Goal: Information Seeking & Learning: Compare options

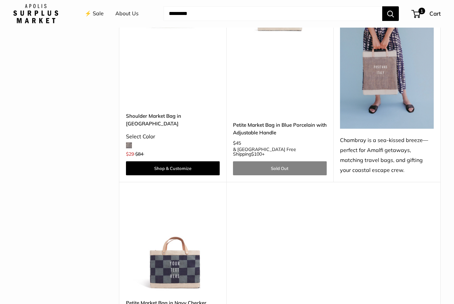
scroll to position [1834, 0]
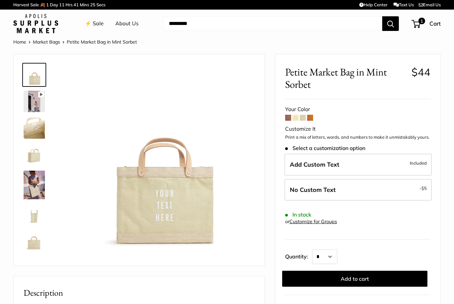
click at [314, 112] on div "Your Color" at bounding box center [357, 109] width 145 height 10
click at [311, 115] on span at bounding box center [310, 118] width 6 height 6
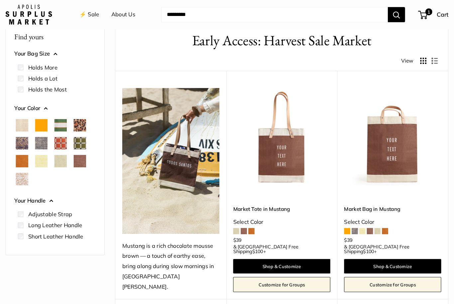
scroll to position [30, 0]
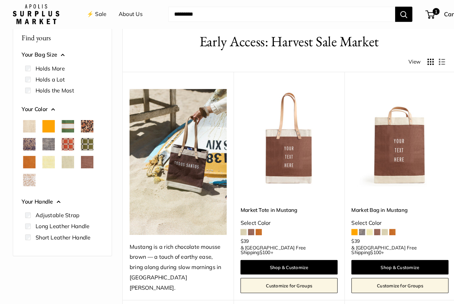
click at [25, 158] on span "Cognac" at bounding box center [29, 157] width 12 height 12
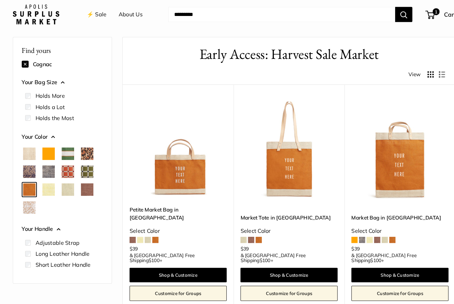
scroll to position [17, 0]
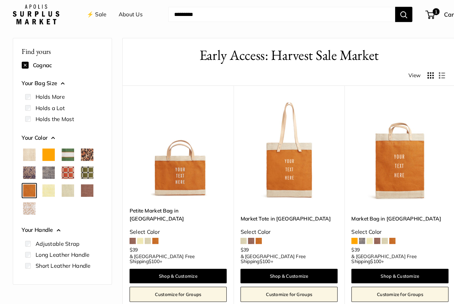
click at [46, 150] on span "Orange" at bounding box center [48, 149] width 12 height 12
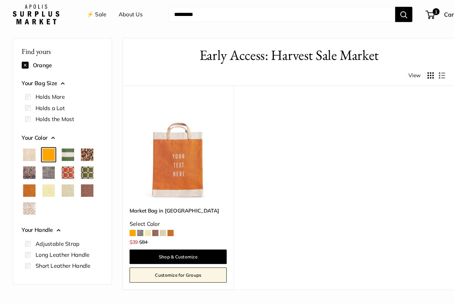
click at [25, 185] on span "Cognac" at bounding box center [29, 184] width 12 height 12
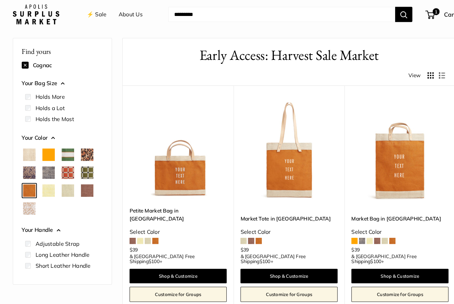
click at [51, 146] on span "Orange" at bounding box center [48, 149] width 12 height 12
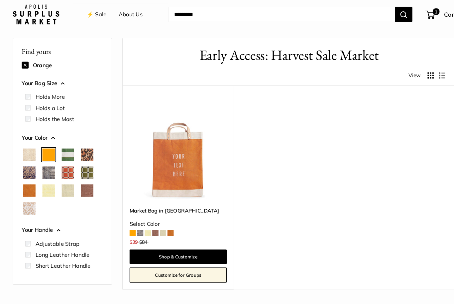
click at [27, 186] on span "Cognac" at bounding box center [29, 184] width 12 height 12
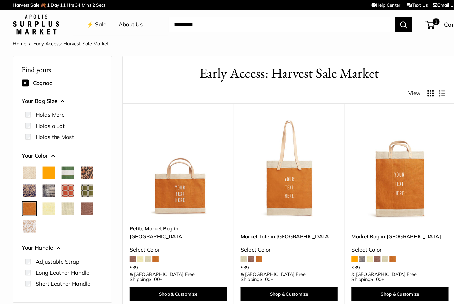
click at [368, 22] on input "Search..." at bounding box center [273, 23] width 219 height 15
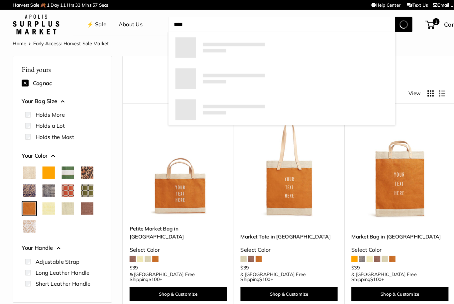
type input "****"
click at [390, 23] on button "Search" at bounding box center [391, 23] width 17 height 15
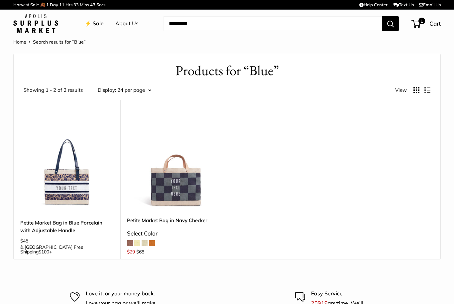
click at [389, 19] on button "Search" at bounding box center [391, 23] width 17 height 15
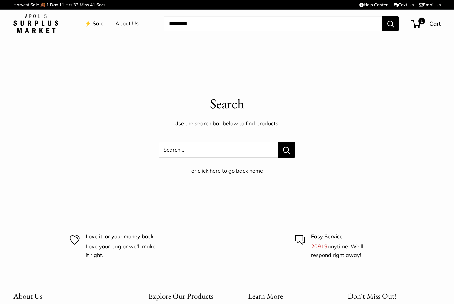
click at [373, 28] on input "Search..." at bounding box center [273, 23] width 219 height 15
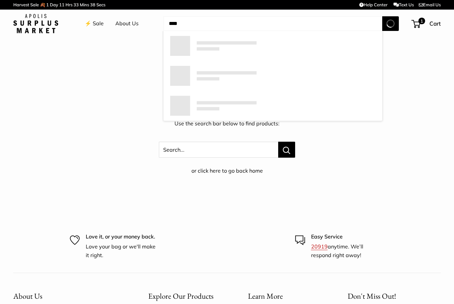
type input "***"
click at [391, 23] on button "Search" at bounding box center [391, 23] width 17 height 15
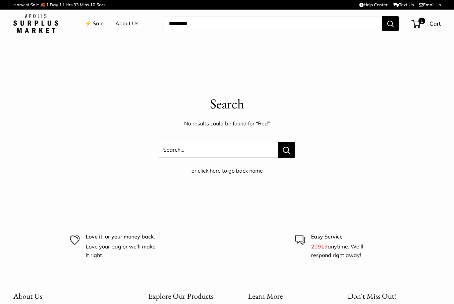
click at [389, 21] on button "Search" at bounding box center [391, 23] width 17 height 15
click at [204, 24] on input "Search..." at bounding box center [273, 23] width 219 height 15
click at [24, 27] on img at bounding box center [35, 23] width 45 height 19
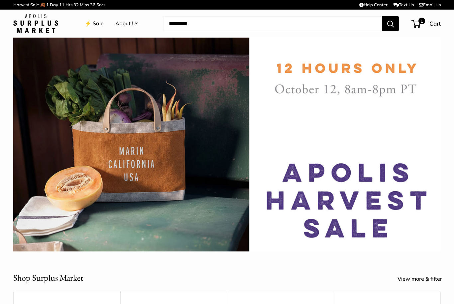
click at [35, 26] on img at bounding box center [35, 23] width 45 height 19
click at [395, 23] on button "Search" at bounding box center [391, 23] width 17 height 15
